Goal: Task Accomplishment & Management: Use online tool/utility

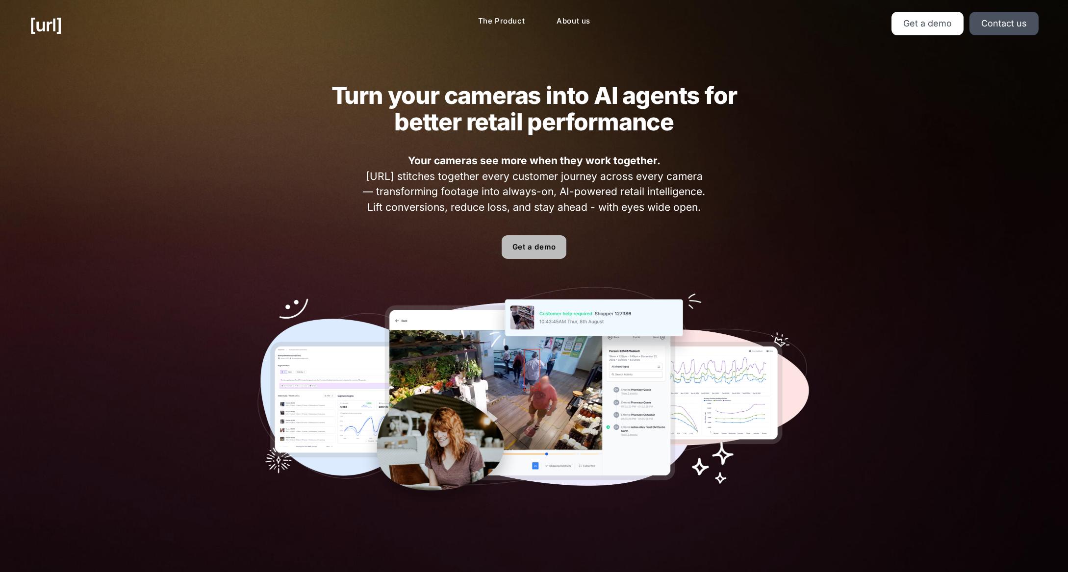
click at [518, 245] on link "Get a demo" at bounding box center [534, 247] width 65 height 24
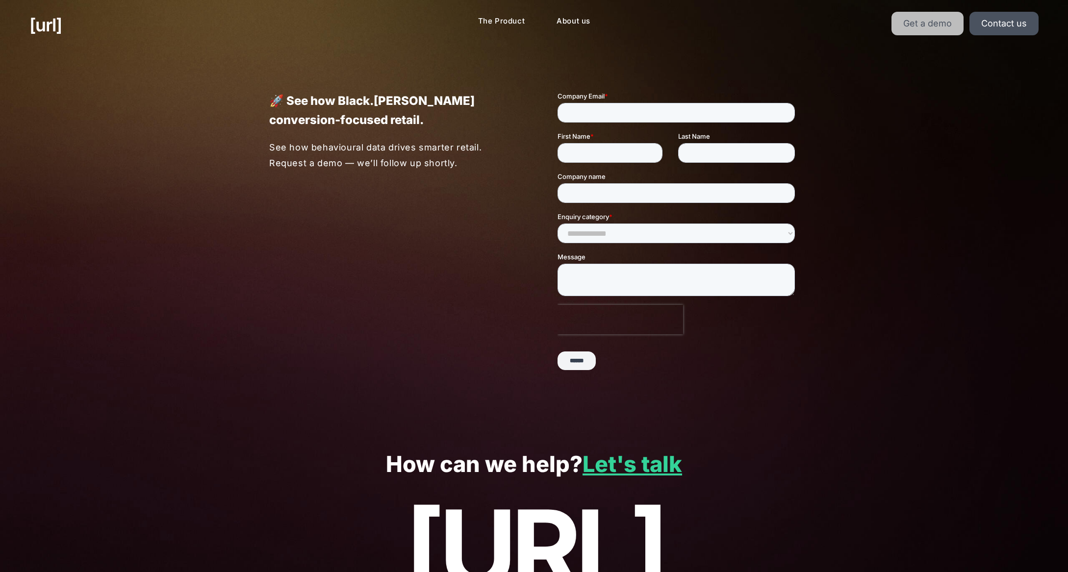
click at [917, 31] on link "Get a demo" at bounding box center [928, 24] width 72 height 24
click at [921, 19] on link "Get a demo" at bounding box center [928, 24] width 72 height 24
